Goal: Obtain resource: Download file/media

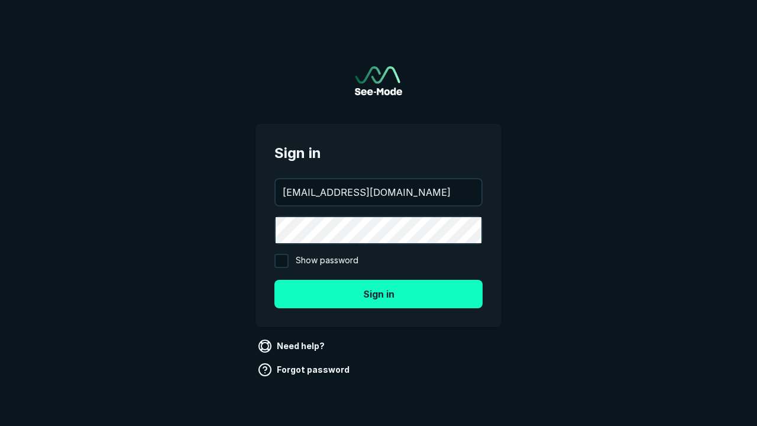
click at [379, 293] on button "Sign in" at bounding box center [379, 294] width 208 height 28
